Goal: Task Accomplishment & Management: Use online tool/utility

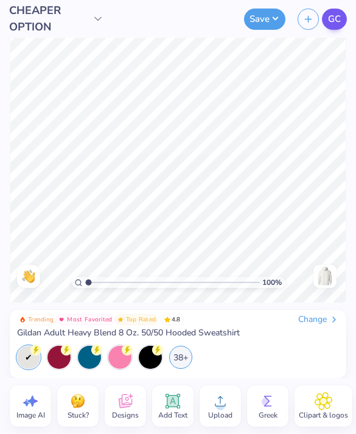
click at [338, 17] on span "GC" at bounding box center [334, 19] width 13 height 14
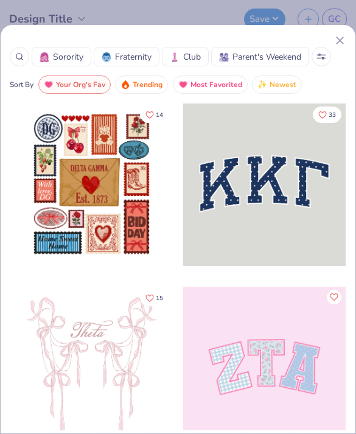
click at [342, 37] on icon at bounding box center [340, 40] width 13 height 13
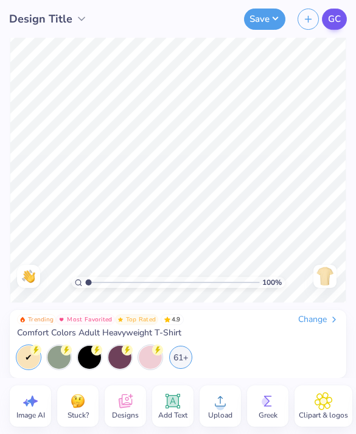
click at [342, 18] on link "GC" at bounding box center [334, 19] width 25 height 21
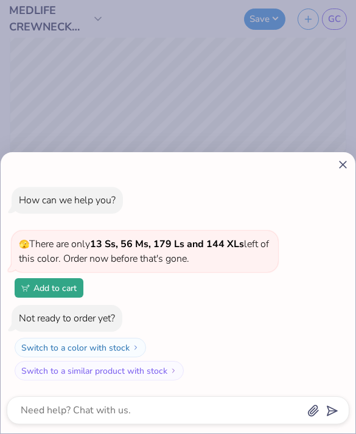
click at [345, 164] on icon at bounding box center [343, 164] width 13 height 13
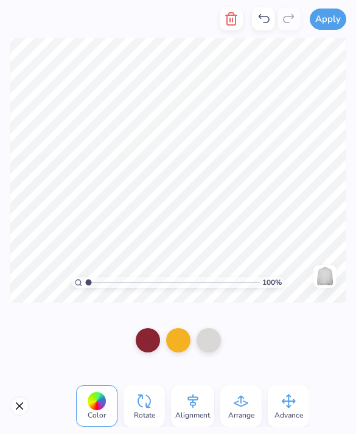
click at [269, 26] on div at bounding box center [263, 18] width 23 height 23
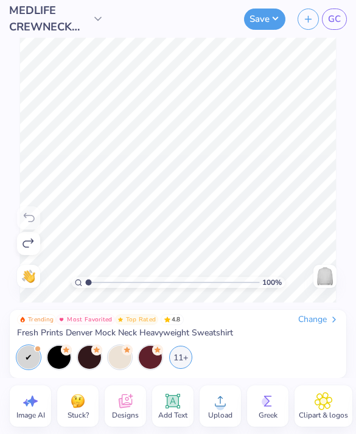
click at [30, 361] on div at bounding box center [28, 357] width 23 height 23
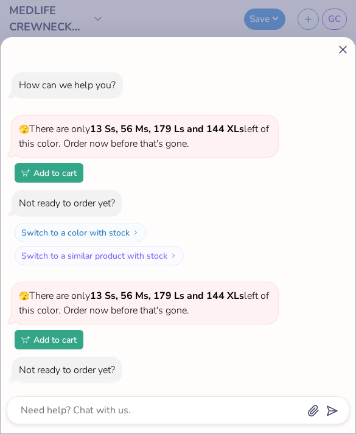
scroll to position [52, 0]
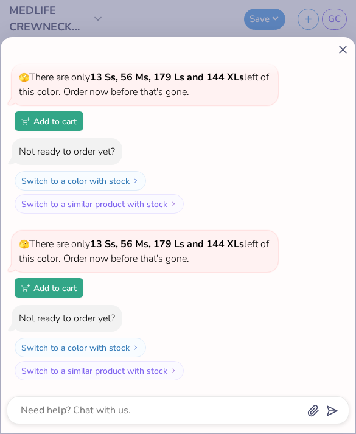
click at [347, 48] on icon at bounding box center [343, 49] width 13 height 13
type textarea "x"
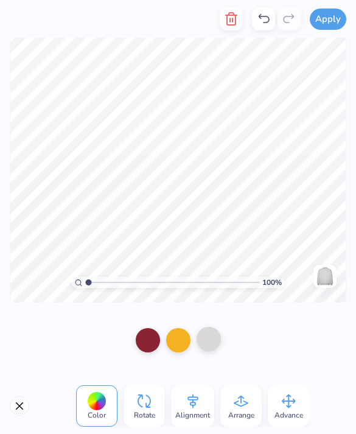
click at [217, 342] on div at bounding box center [209, 339] width 24 height 24
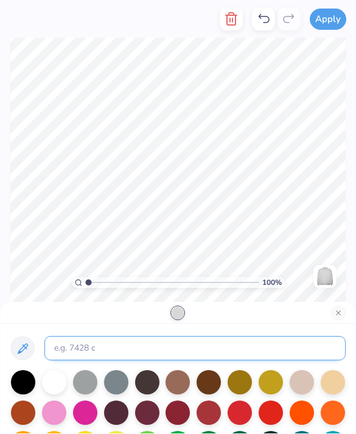
scroll to position [0, 0]
click at [105, 351] on input at bounding box center [195, 348] width 302 height 24
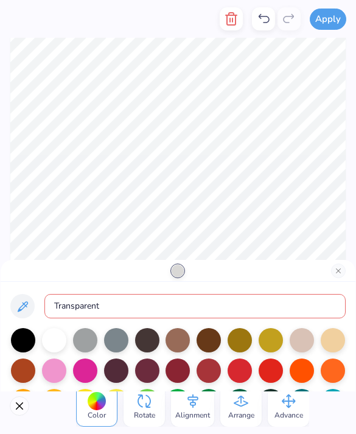
type input "Transparent"
click at [97, 288] on div "Transparent" at bounding box center [178, 337] width 355 height 110
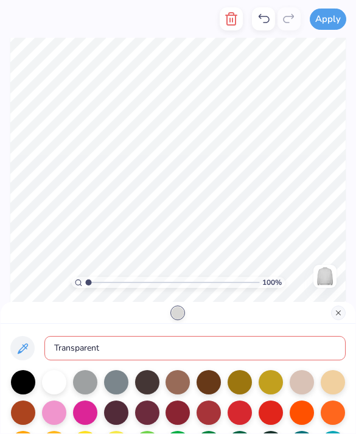
click at [339, 317] on button "Close" at bounding box center [338, 313] width 15 height 15
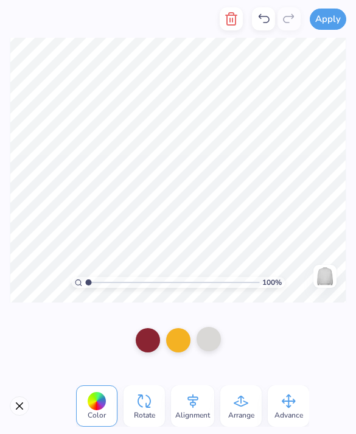
click at [211, 347] on div at bounding box center [209, 339] width 24 height 24
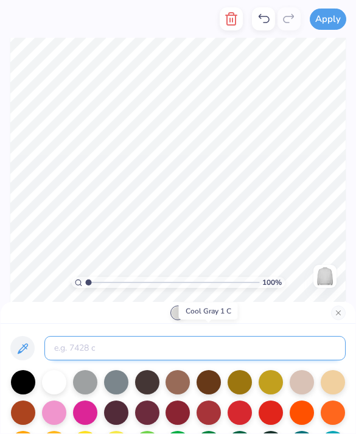
click at [210, 346] on input at bounding box center [195, 348] width 302 height 24
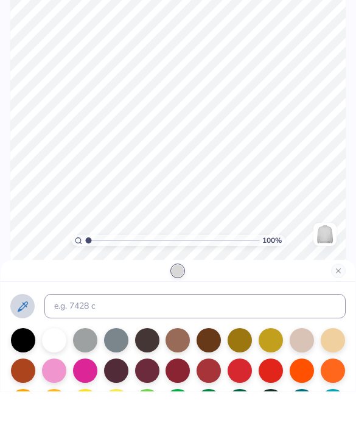
click at [29, 342] on icon at bounding box center [22, 349] width 15 height 15
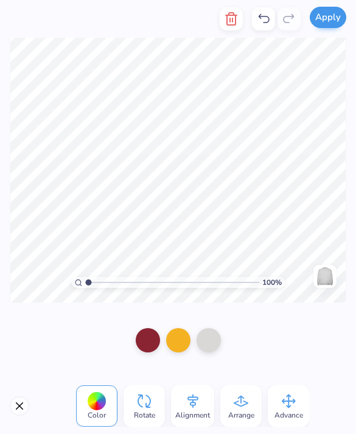
click at [328, 24] on button "Apply" at bounding box center [328, 17] width 37 height 21
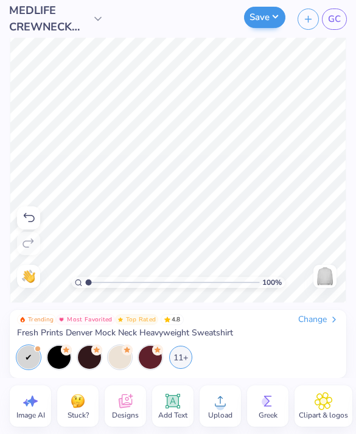
click at [261, 21] on button "Save" at bounding box center [264, 17] width 41 height 21
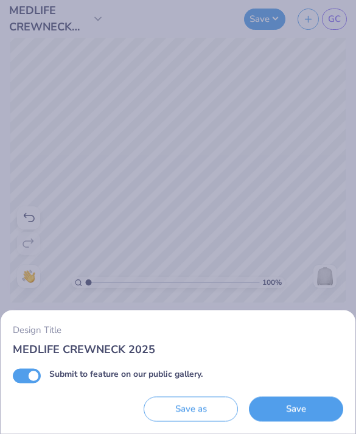
click at [24, 379] on input "Submit to feature on our public gallery." at bounding box center [27, 376] width 28 height 15
checkbox input "false"
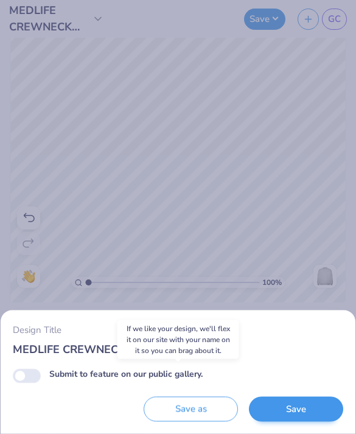
click at [298, 414] on button "Save" at bounding box center [296, 409] width 94 height 25
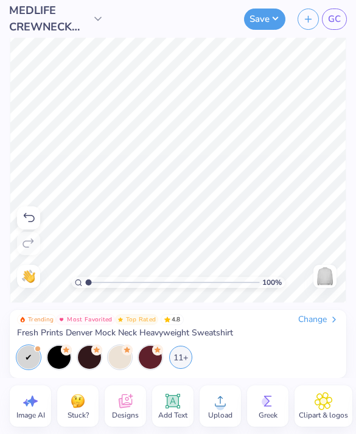
type input "1"
click at [258, 344] on div "Trending Most Favorited Top Rated 4.8 Change Fresh Prints Denver Mock Neck Heav…" at bounding box center [178, 341] width 322 height 55
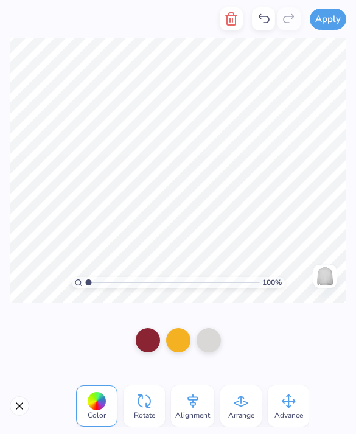
click at [262, 26] on icon at bounding box center [263, 19] width 15 height 15
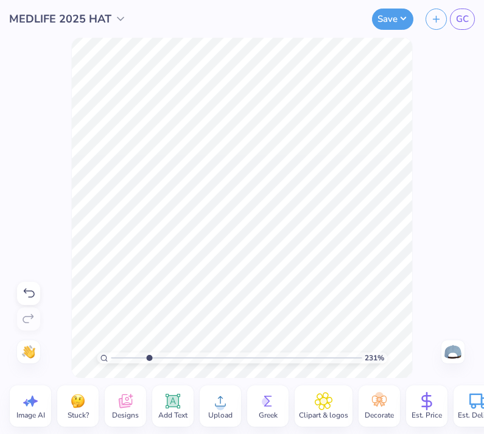
type input "1"
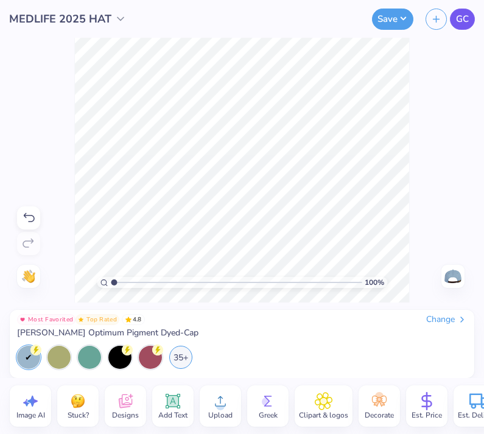
click at [228, 21] on span "GC" at bounding box center [462, 19] width 13 height 14
